Goal: Information Seeking & Learning: Learn about a topic

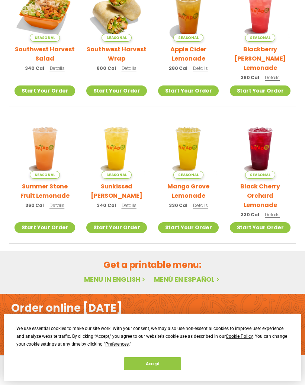
scroll to position [208, 0]
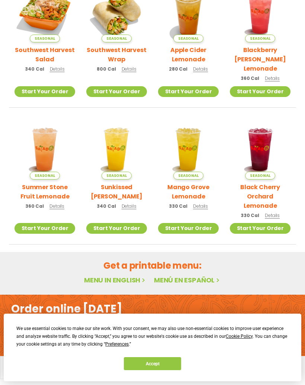
click at [125, 276] on link "Menu in English" at bounding box center [115, 280] width 62 height 9
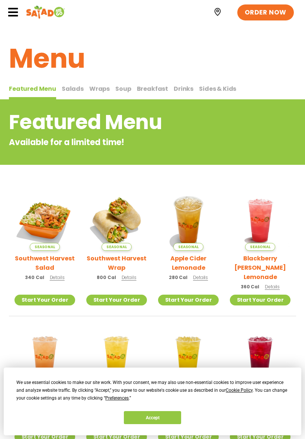
click at [73, 87] on span "Salads" at bounding box center [73, 88] width 22 height 9
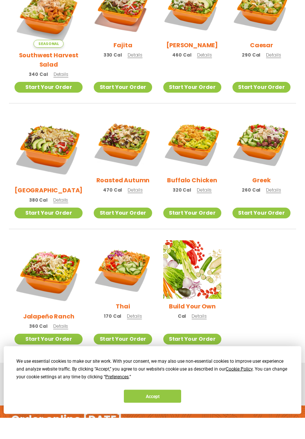
scroll to position [228, 0]
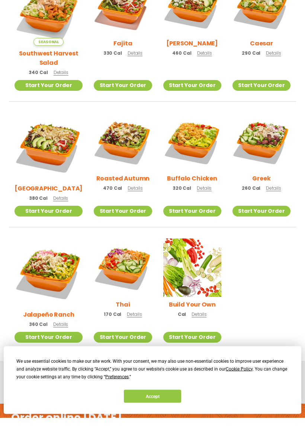
click at [284, 300] on ul "Seasonal Southwest Harvest Salad 340 Cal Details Start Your Order Seasonal Star…" at bounding box center [152, 187] width 287 height 376
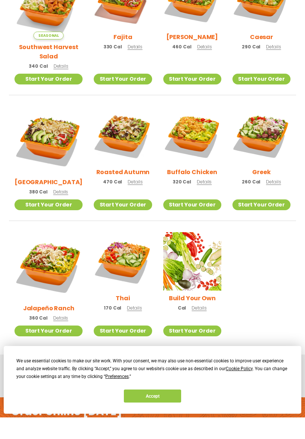
click at [286, 262] on ul "Seasonal Southwest Harvest Salad 340 Cal Details Start Your Order Seasonal Star…" at bounding box center [152, 181] width 287 height 376
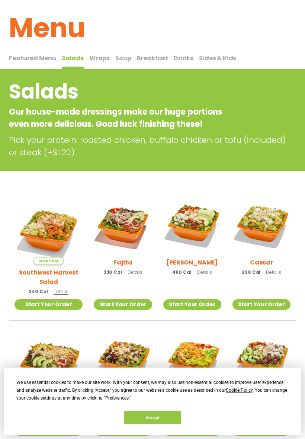
scroll to position [0, 0]
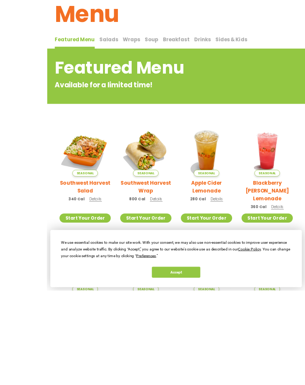
scroll to position [202, 0]
